Goal: Information Seeking & Learning: Learn about a topic

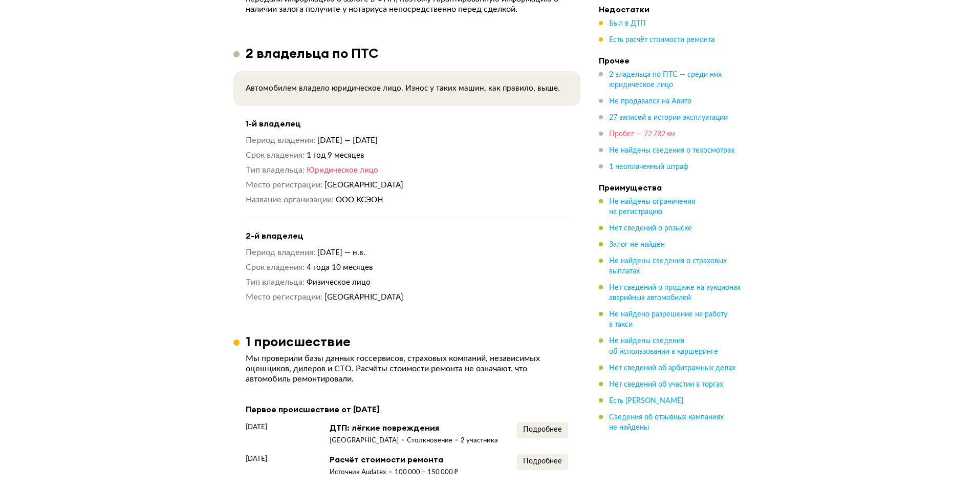
click at [637, 130] on span "Пробег — 72 782 км" at bounding box center [642, 133] width 66 height 7
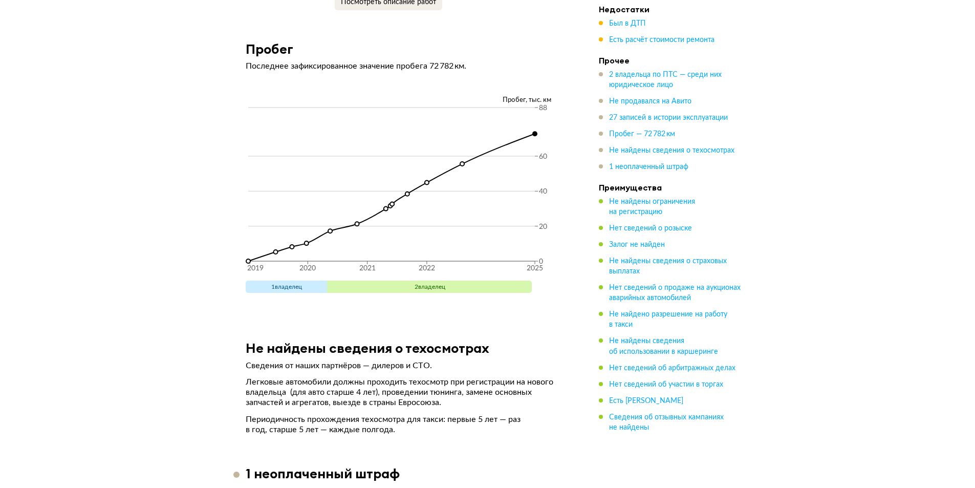
scroll to position [4070, 0]
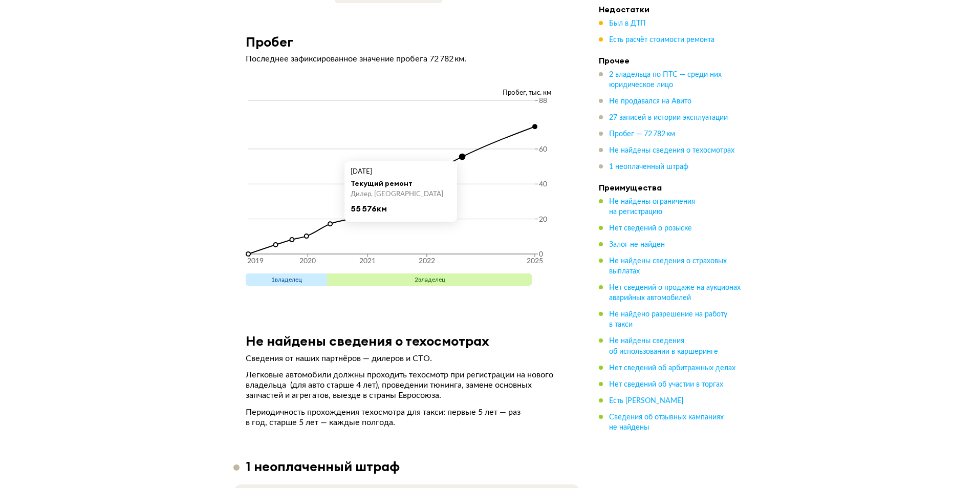
click at [461, 160] on circle at bounding box center [462, 157] width 6 height 6
click at [532, 129] on circle at bounding box center [535, 127] width 6 height 6
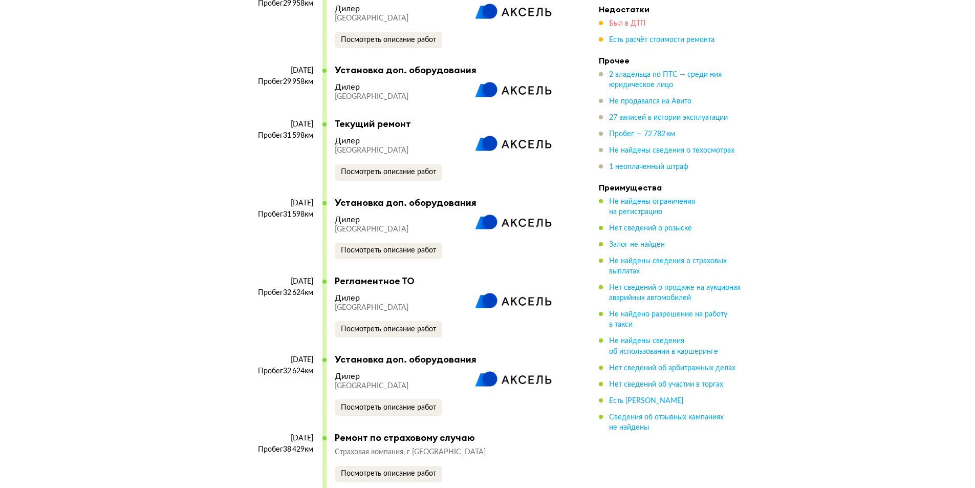
click at [628, 20] on span "Был в ДТП" at bounding box center [627, 23] width 37 height 7
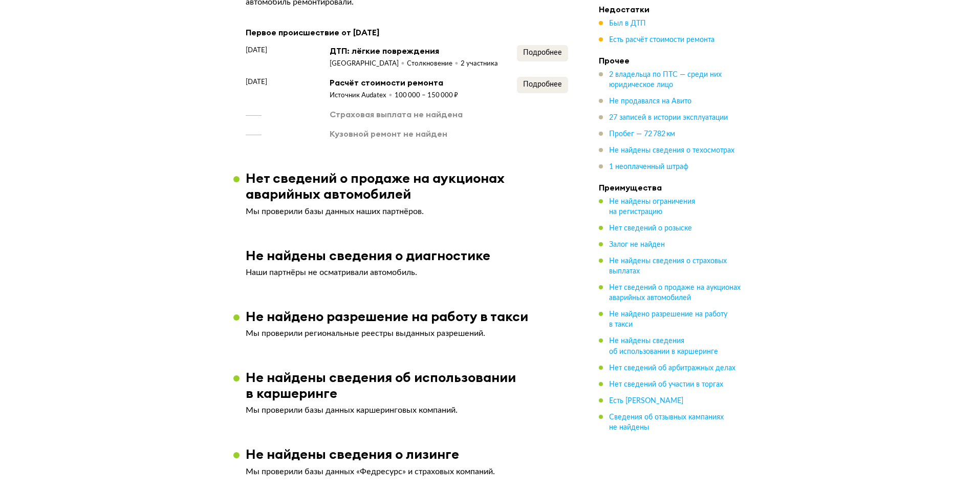
scroll to position [1070, 0]
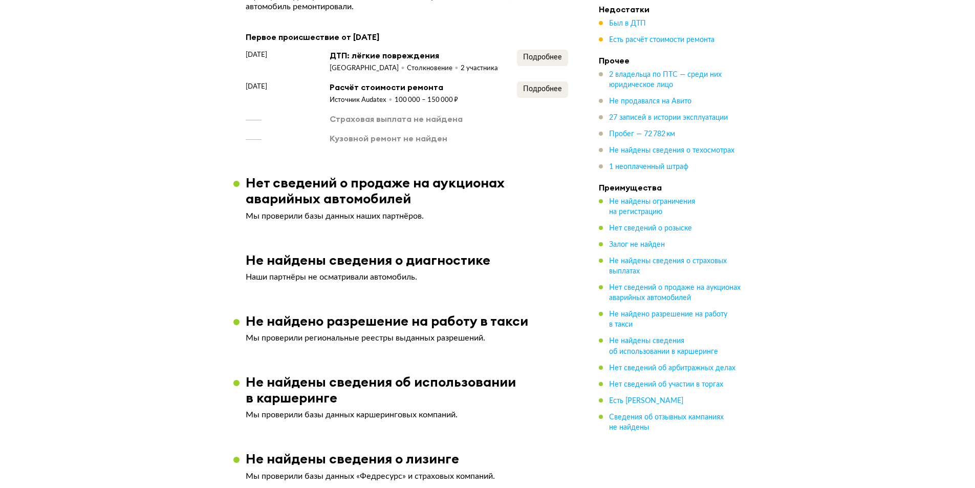
click at [534, 47] on div "Первое происшествие от [DATE] [DATE] ДТП: лёгкие повреждения [GEOGRAPHIC_DATA] …" at bounding box center [407, 87] width 322 height 114
click at [535, 52] on button "Подробнее" at bounding box center [542, 58] width 51 height 16
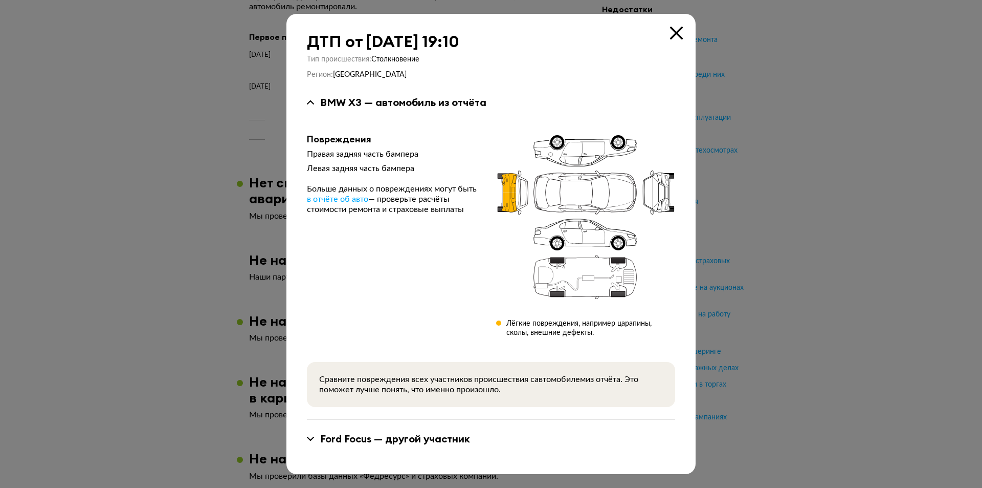
click at [676, 31] on icon at bounding box center [676, 33] width 13 height 13
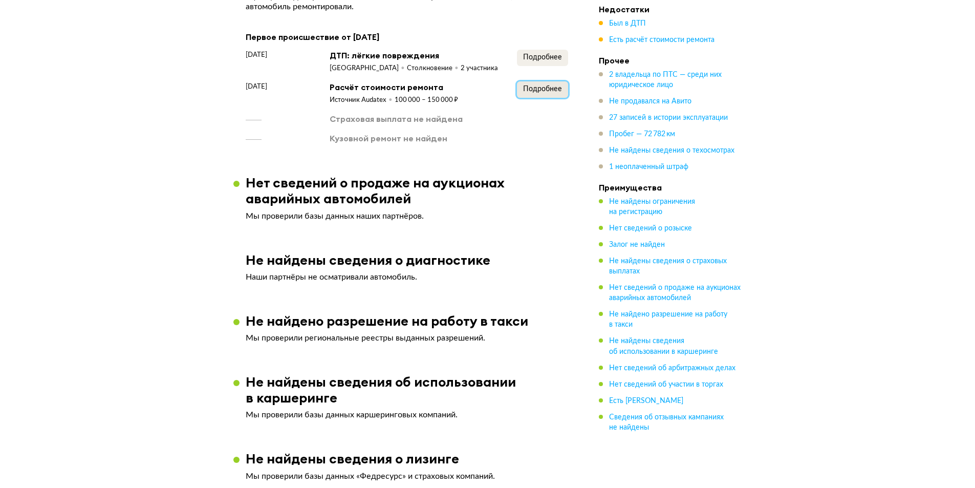
click at [553, 89] on span "Подробнее" at bounding box center [542, 88] width 39 height 7
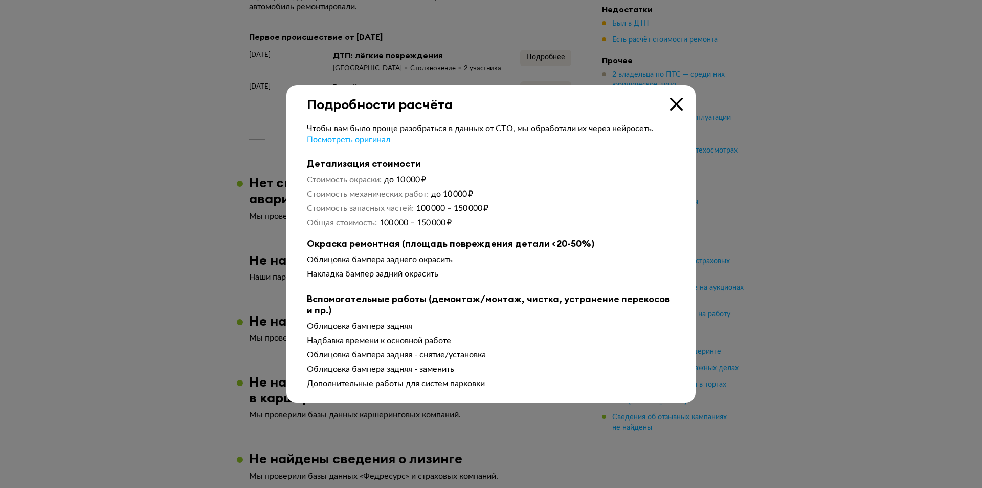
click at [674, 98] on icon at bounding box center [676, 104] width 13 height 13
